Goal: Check status: Check status

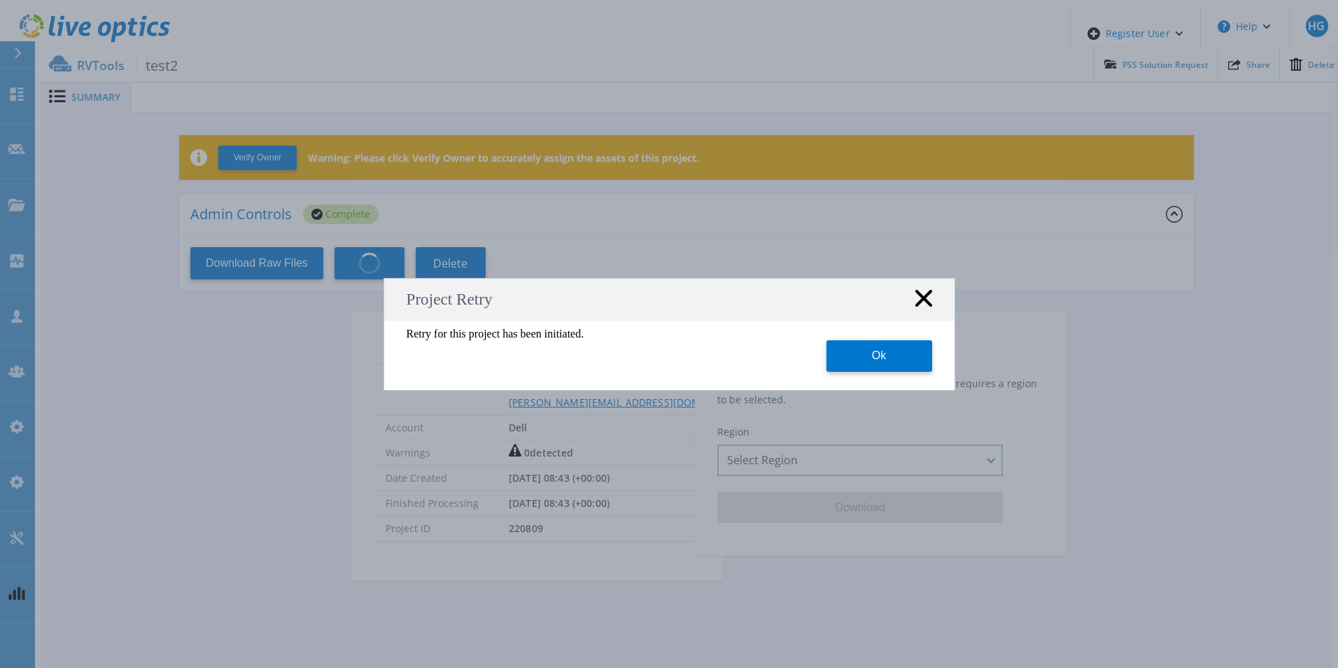
click at [922, 296] on icon at bounding box center [923, 298] width 17 height 17
click at [927, 293] on rect at bounding box center [924, 298] width 18 height 18
click at [924, 300] on rect at bounding box center [924, 298] width 18 height 18
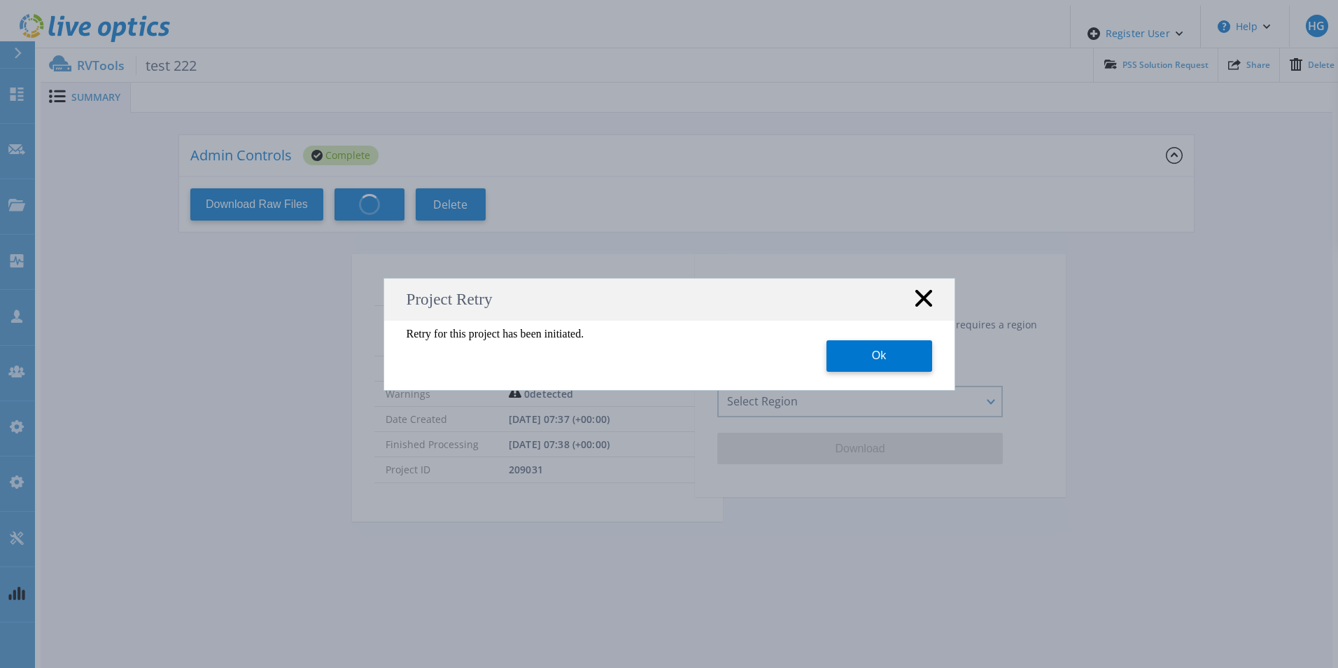
click at [933, 299] on div "Project Retry" at bounding box center [669, 300] width 570 height 42
click at [928, 300] on icon at bounding box center [923, 298] width 17 height 17
